Goal: Task Accomplishment & Management: Manage account settings

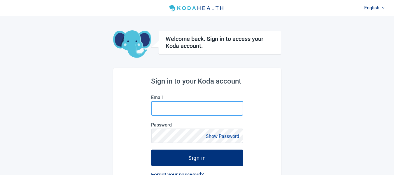
click at [172, 109] on input "Email" at bounding box center [197, 108] width 92 height 15
type input "[EMAIL_ADDRESS][DOMAIN_NAME]"
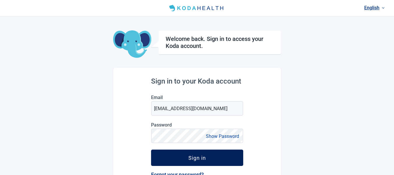
click at [192, 156] on div "Sign in" at bounding box center [196, 158] width 17 height 6
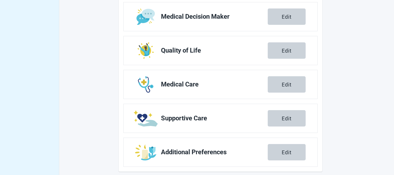
scroll to position [256, 0]
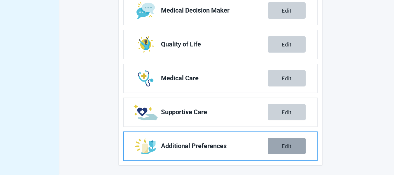
click at [278, 144] on button "Edit" at bounding box center [287, 146] width 38 height 16
